Goal: Task Accomplishment & Management: Manage account settings

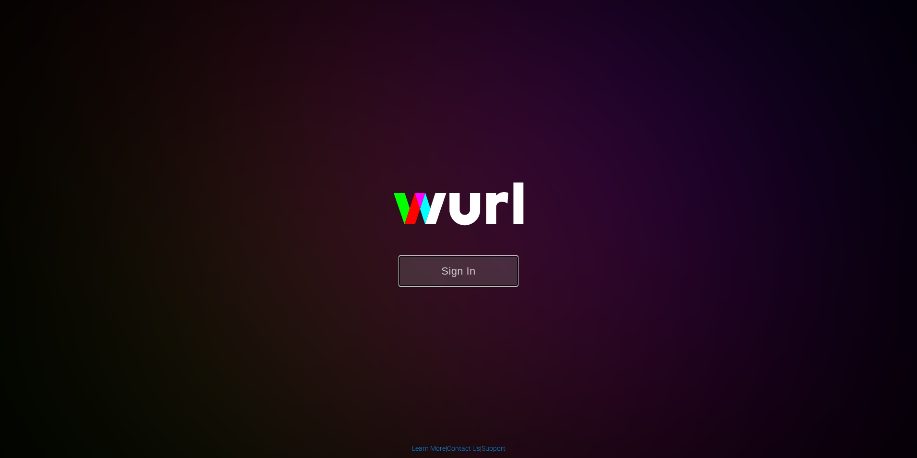
click at [469, 276] on button "Sign In" at bounding box center [459, 270] width 120 height 31
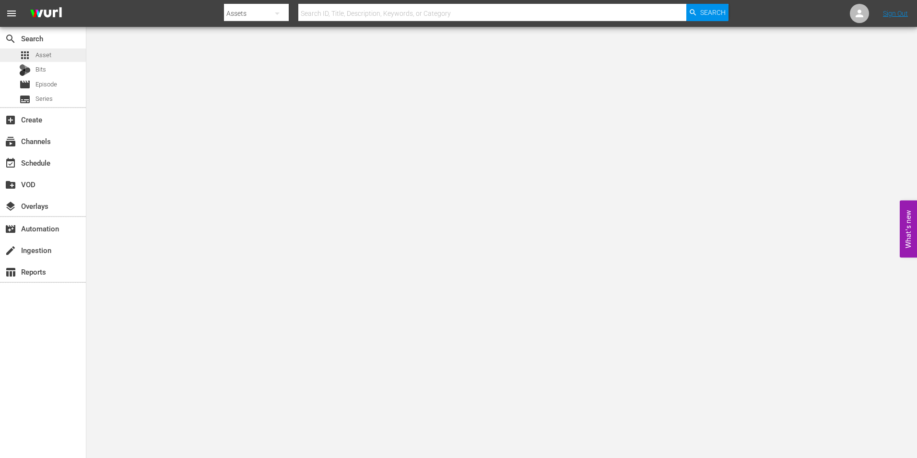
click at [56, 52] on div "apps Asset" at bounding box center [43, 54] width 86 height 13
